Goal: Navigation & Orientation: Find specific page/section

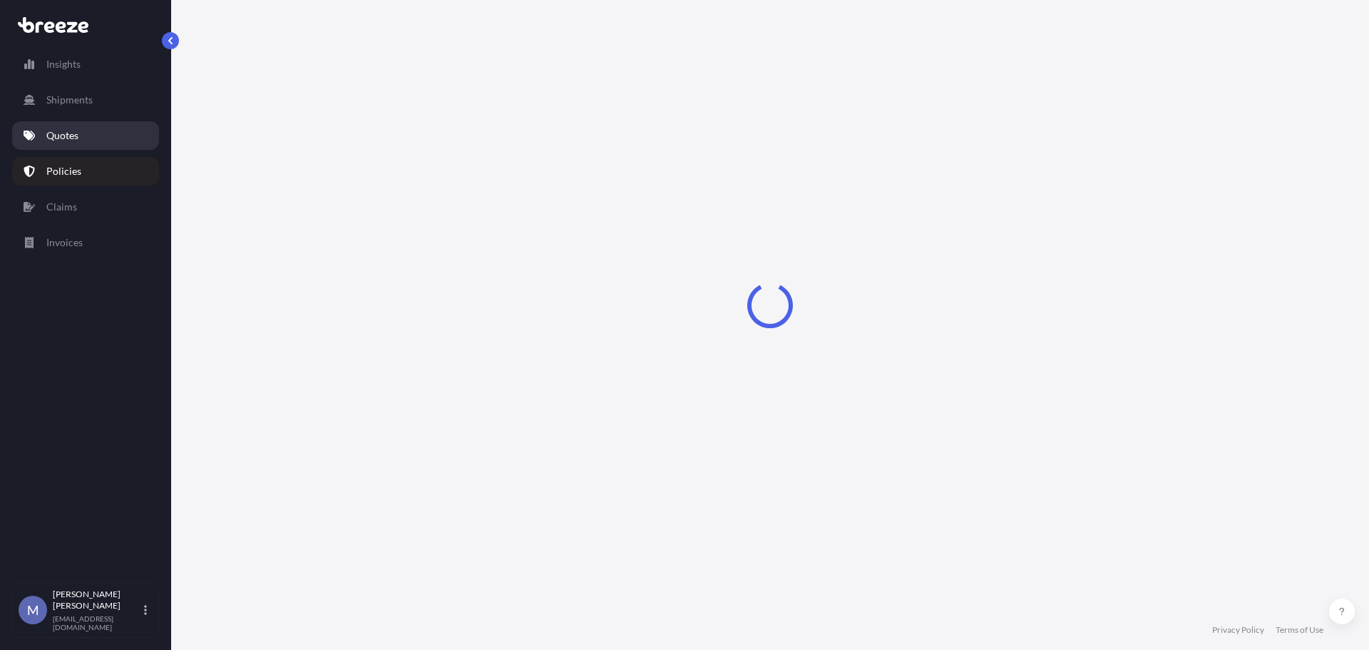
click at [91, 138] on link "Quotes" at bounding box center [85, 135] width 147 height 29
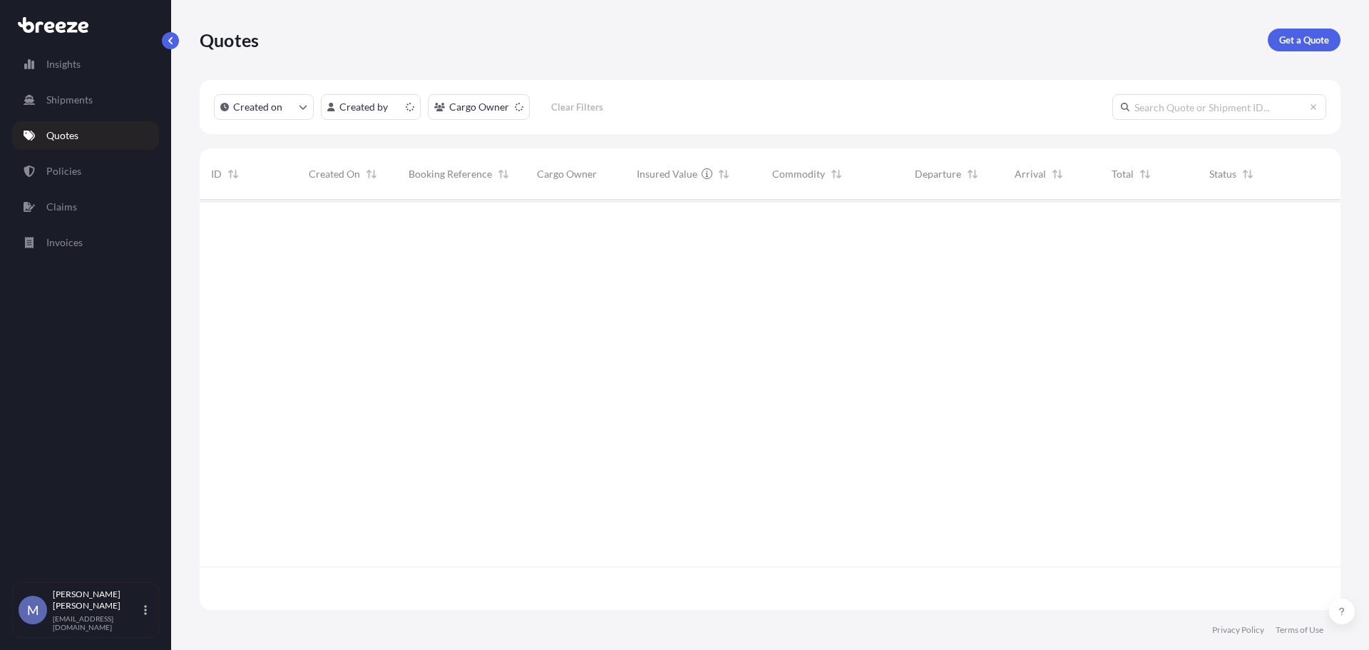
scroll to position [407, 1130]
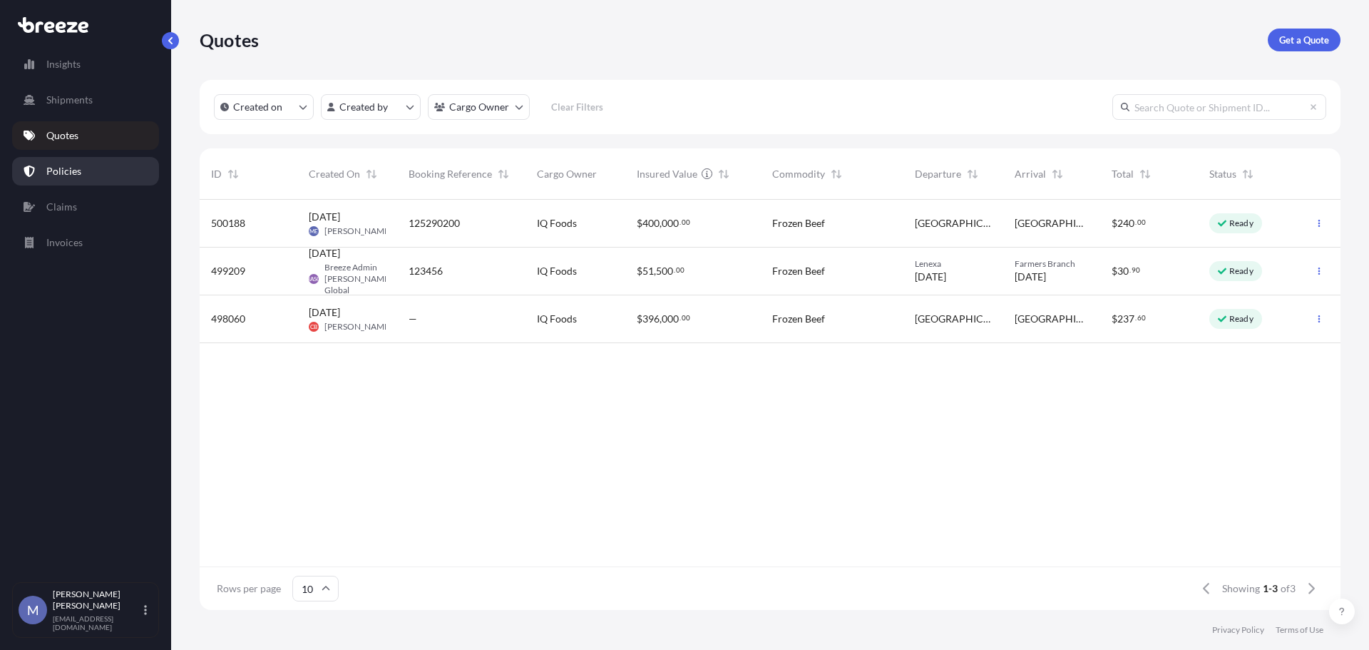
click at [88, 170] on link "Policies" at bounding box center [85, 171] width 147 height 29
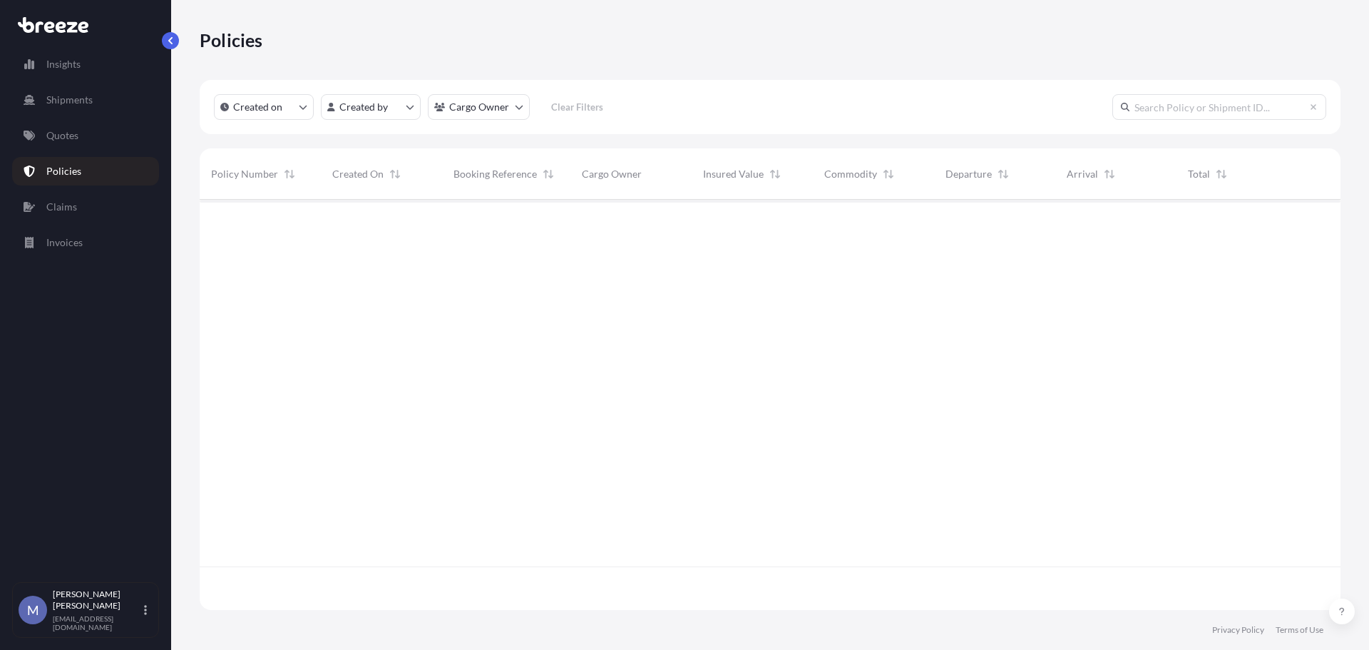
scroll to position [407, 1130]
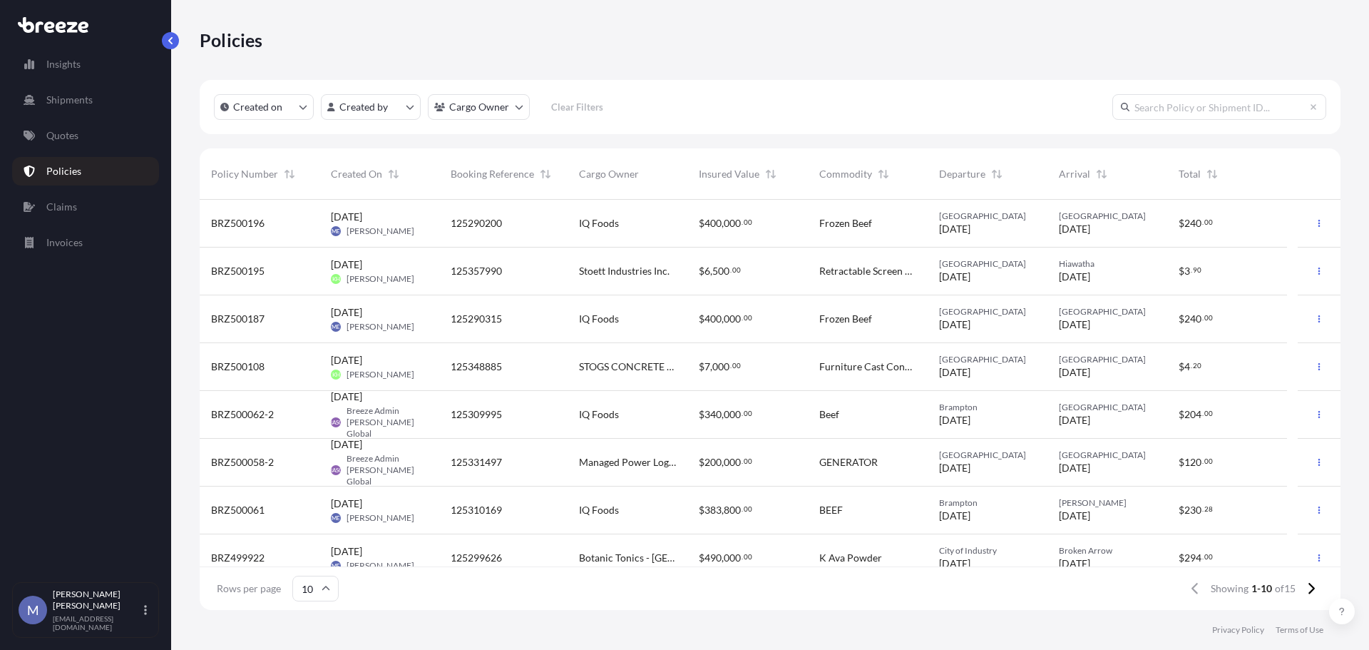
click at [637, 508] on div "IQ Foods" at bounding box center [627, 510] width 97 height 14
